Goal: Navigation & Orientation: Find specific page/section

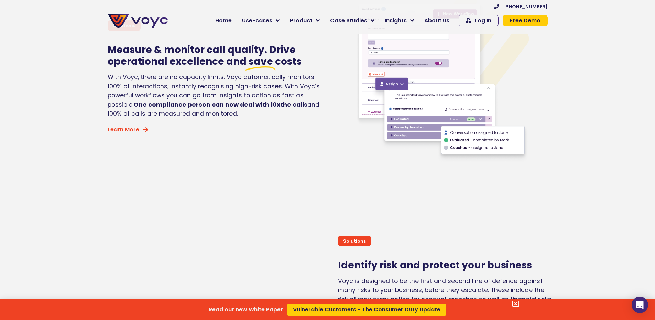
scroll to position [1445, 0]
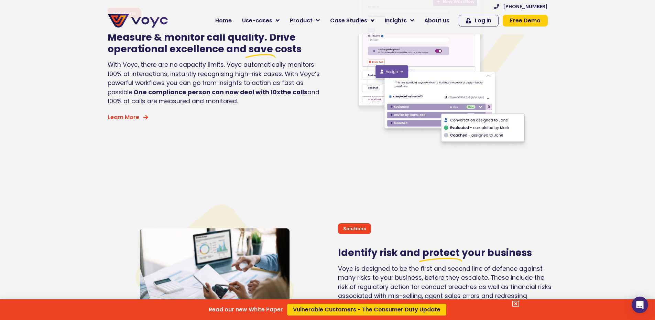
click at [441, 20] on div "Read our new White Paper Vulnerable Customers - The Consumer Duty Update" at bounding box center [327, 160] width 655 height 320
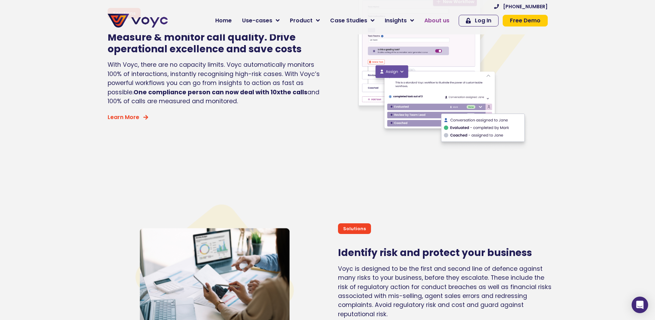
click at [441, 19] on span "About us" at bounding box center [437, 21] width 25 height 8
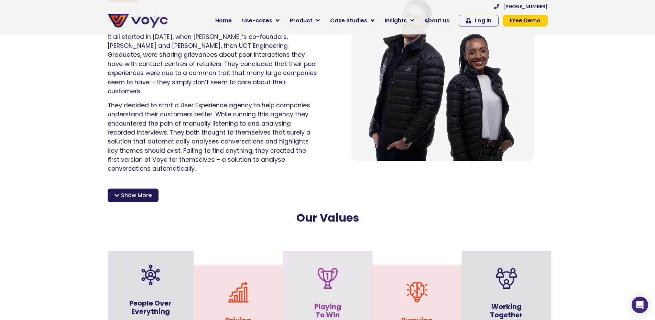
scroll to position [482, 0]
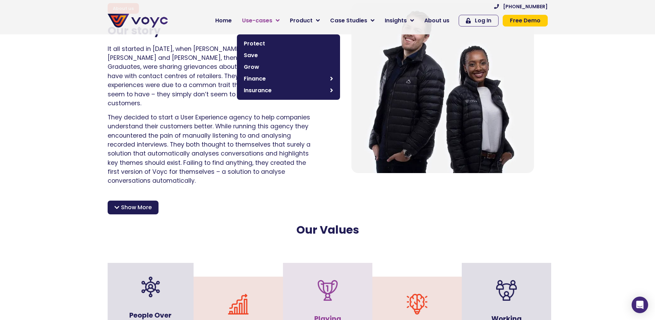
click at [272, 21] on span "Use-cases" at bounding box center [257, 21] width 30 height 8
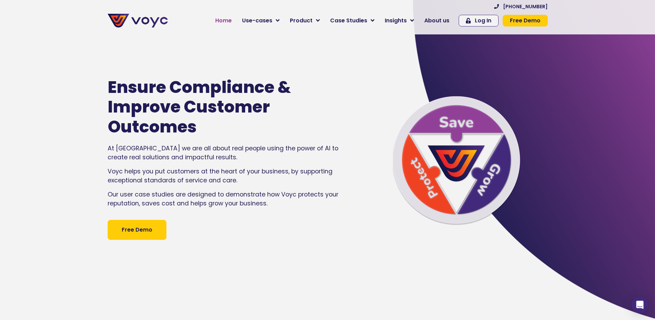
click at [232, 22] on span "Home" at bounding box center [223, 21] width 17 height 8
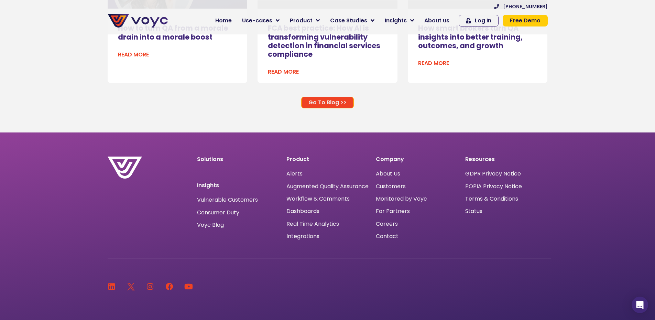
scroll to position [4541, 0]
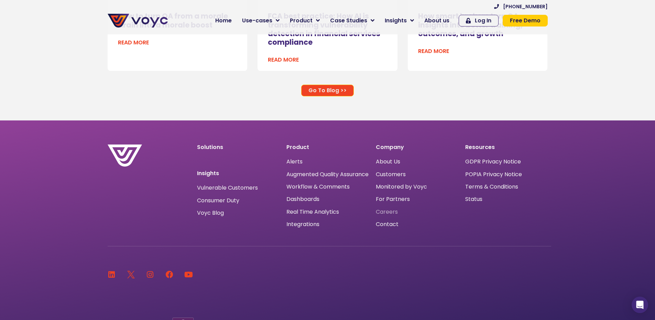
click at [387, 212] on span "Careers" at bounding box center [387, 212] width 22 height 0
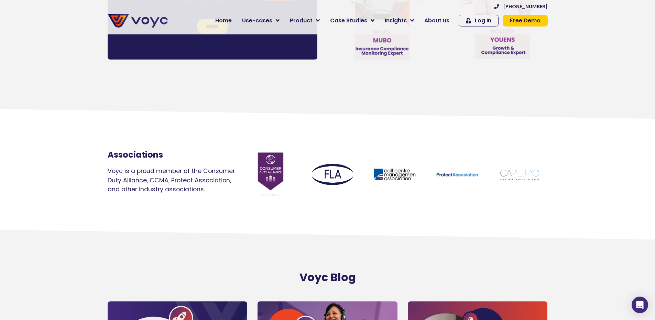
scroll to position [4128, 0]
